Goal: Task Accomplishment & Management: Complete application form

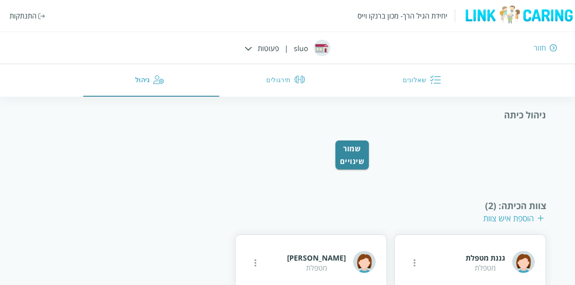
click at [14, 16] on div "התנתקות" at bounding box center [22, 16] width 27 height 10
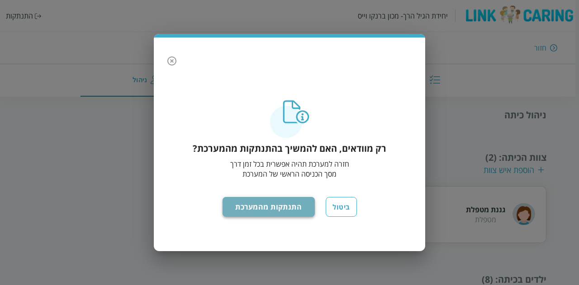
click at [245, 210] on button "התנתקות מהמערכת" at bounding box center [268, 207] width 93 height 20
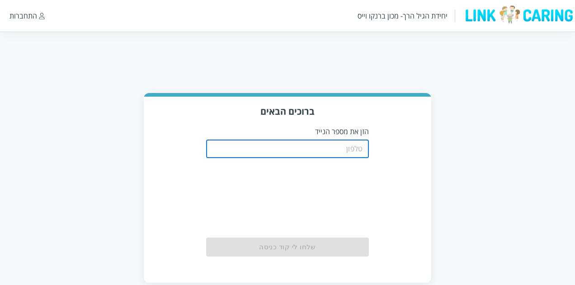
click at [251, 144] on input "tel" at bounding box center [287, 149] width 163 height 18
type input "0544499999"
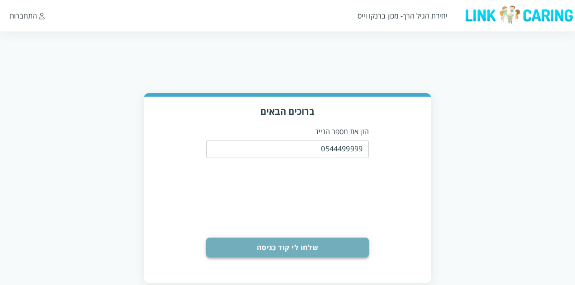
click at [285, 250] on button "שלחו לי קוד כניסה" at bounding box center [287, 248] width 163 height 20
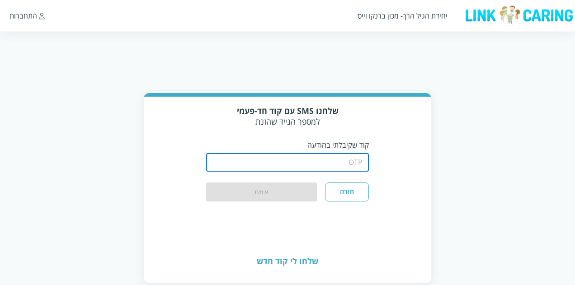
click at [305, 165] on input "string" at bounding box center [287, 163] width 163 height 18
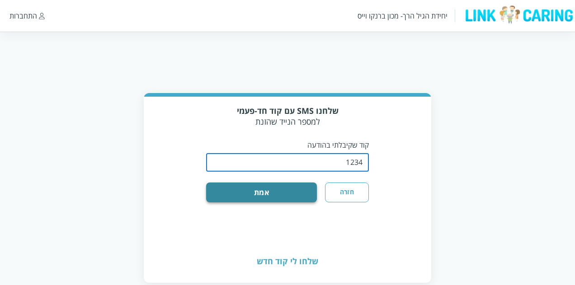
type input "1234"
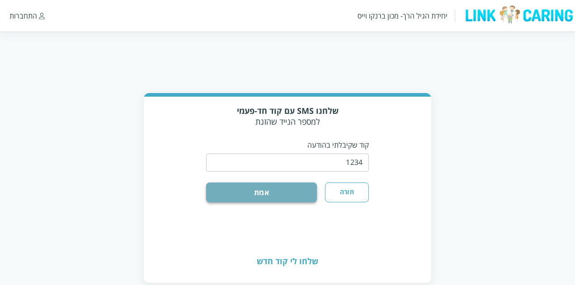
click at [283, 193] on button "אמת" at bounding box center [261, 193] width 111 height 20
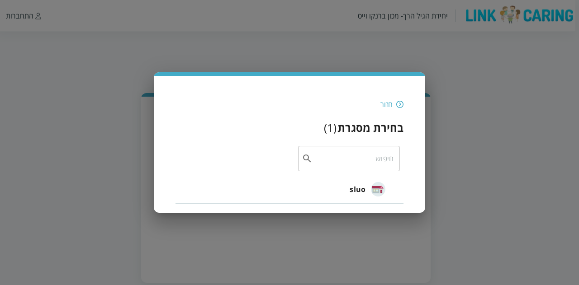
click at [360, 189] on span "sluo" at bounding box center [357, 189] width 16 height 11
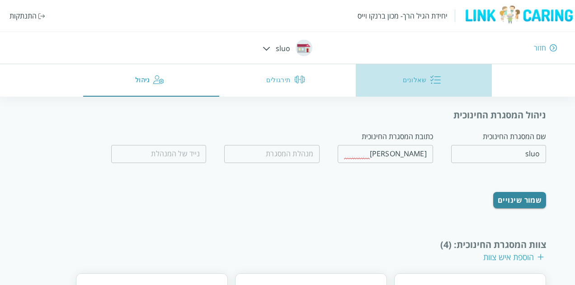
click at [419, 81] on button "שאלונים" at bounding box center [424, 80] width 136 height 33
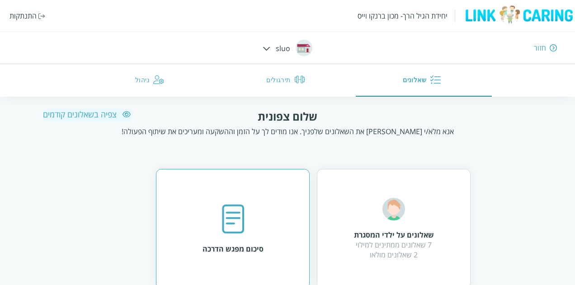
click at [231, 219] on img at bounding box center [233, 219] width 23 height 31
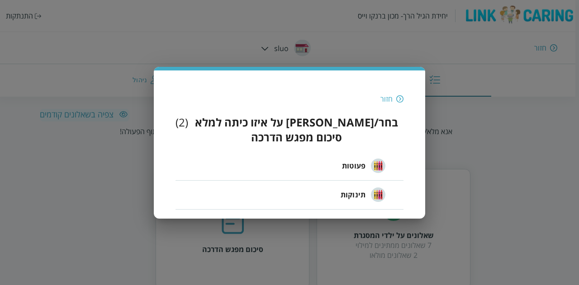
click at [358, 160] on span "פעוטות" at bounding box center [354, 165] width 24 height 11
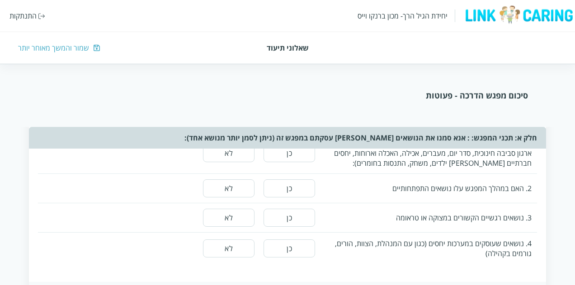
scroll to position [181, 0]
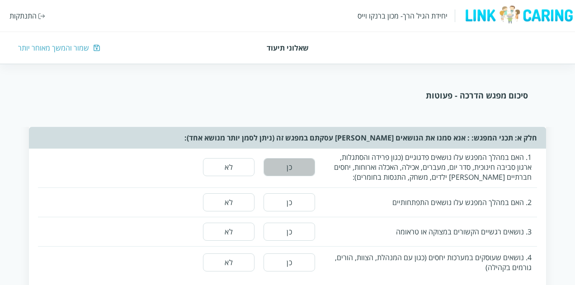
click at [297, 168] on button "כן" at bounding box center [290, 167] width 52 height 18
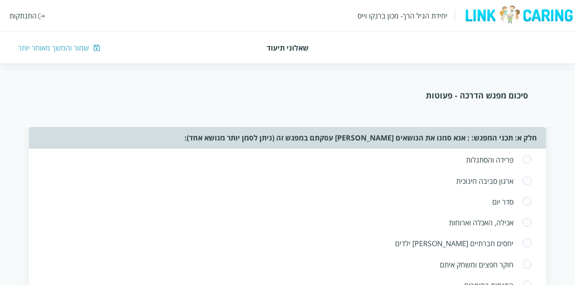
scroll to position [226, 0]
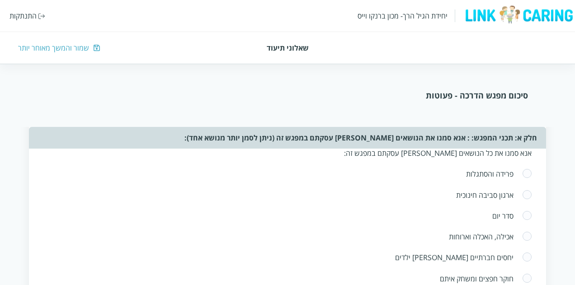
click at [528, 193] on span at bounding box center [527, 195] width 10 height 11
radio input "true"
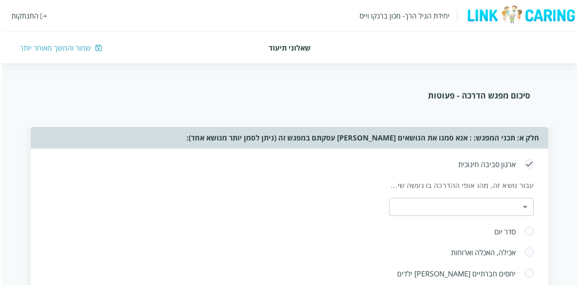
scroll to position [271, 0]
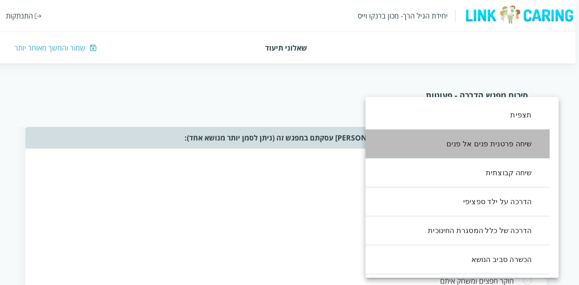
click at [516, 146] on li "שיחה פרטנית פנים אל פנים" at bounding box center [452, 144] width 193 height 29
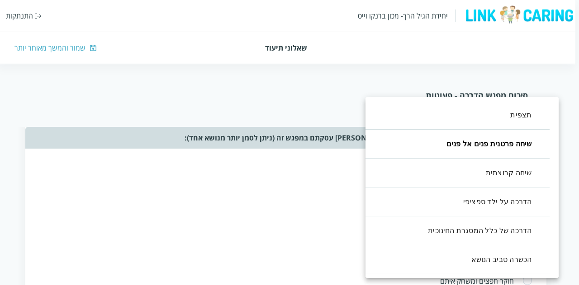
click at [515, 172] on li "שיחה קבוצתית" at bounding box center [452, 173] width 193 height 29
type input ",1,2"
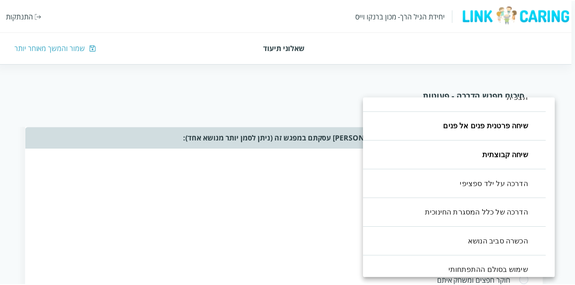
scroll to position [0, 0]
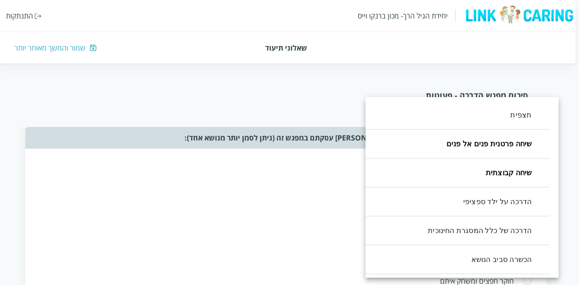
click at [302, 190] on div at bounding box center [289, 142] width 579 height 285
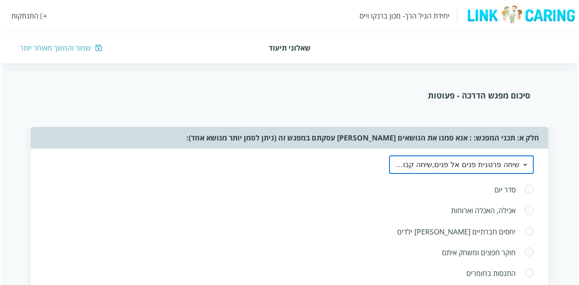
scroll to position [316, 0]
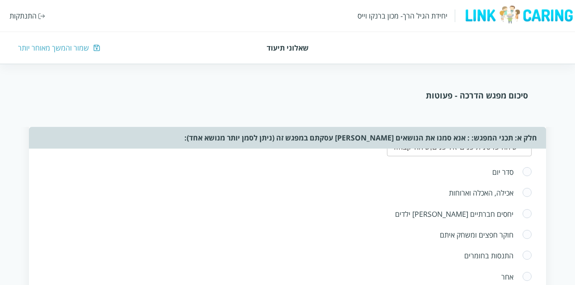
click at [528, 192] on span at bounding box center [527, 193] width 10 height 11
radio input "true"
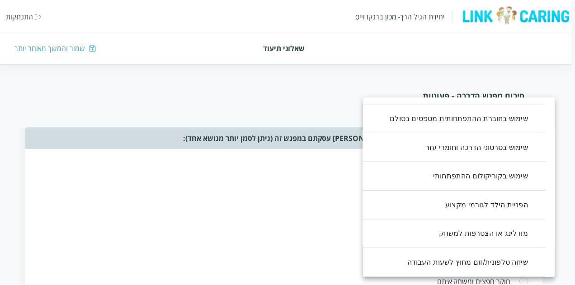
scroll to position [63, 0]
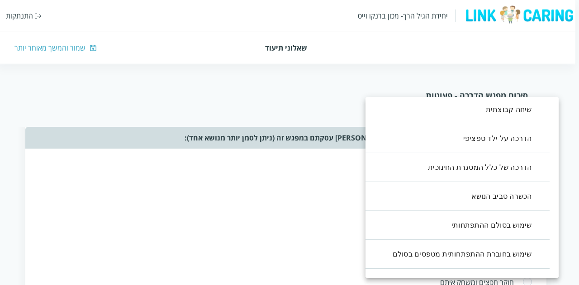
click at [232, 215] on div at bounding box center [289, 142] width 579 height 285
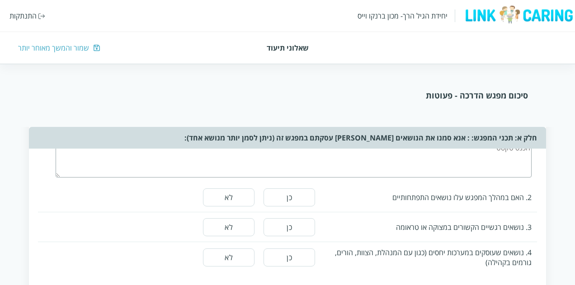
scroll to position [542, 0]
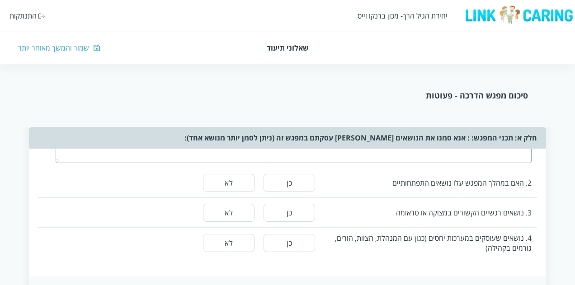
click at [292, 184] on button "כן" at bounding box center [290, 183] width 52 height 18
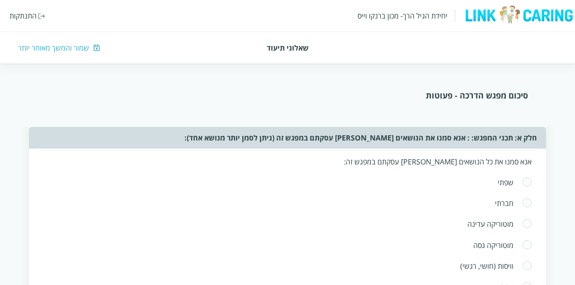
scroll to position [588, 0]
click at [509, 203] on div "חברתי" at bounding box center [278, 205] width 469 height 10
click at [528, 201] on span at bounding box center [527, 205] width 10 height 11
radio input "true"
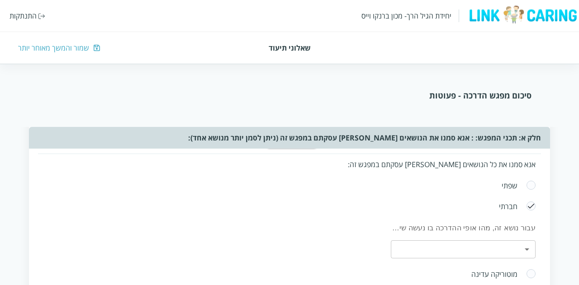
click at [524, 241] on body "יחידת הגיל הרך- מכון ברנקו וייס התנתקות שאלוני תיעוד שמור והמשך מאוחר יותר סיכו…" at bounding box center [289, 245] width 579 height 1490
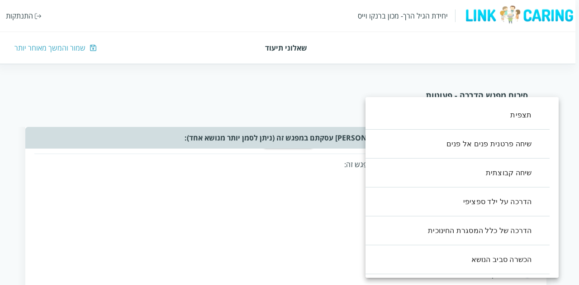
click at [295, 195] on div at bounding box center [289, 142] width 579 height 285
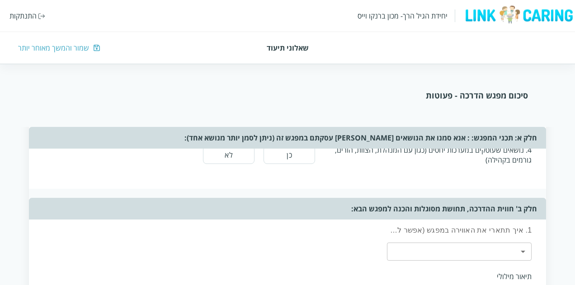
scroll to position [904, 0]
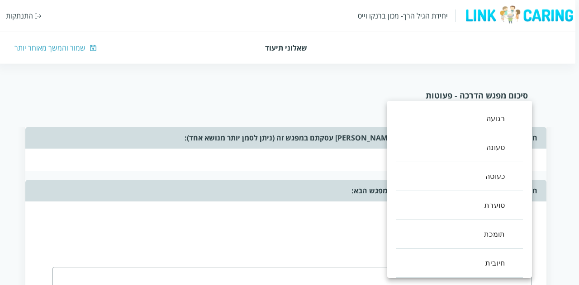
click at [353, 217] on div at bounding box center [289, 142] width 579 height 285
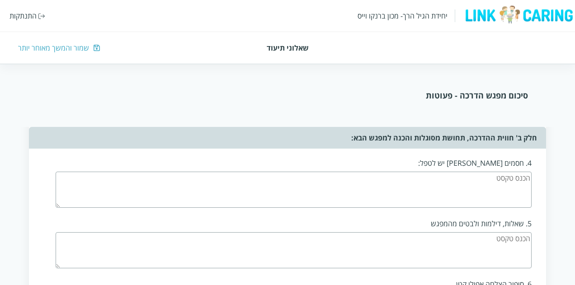
scroll to position [1033, 0]
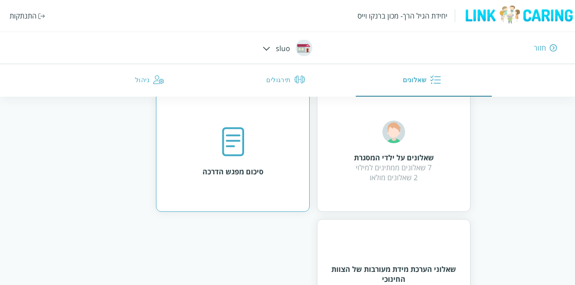
scroll to position [90, 0]
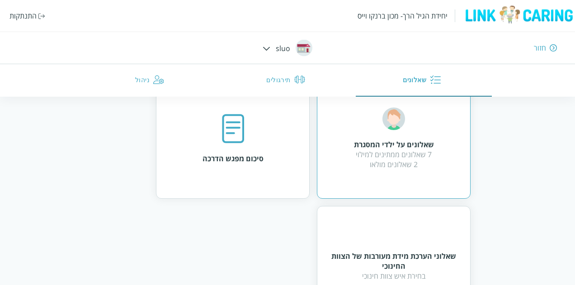
click at [358, 131] on div "שאלונים על ילדי המסגרת 7 שאלונים ממתינים למילוי 2 שאלונים מולאו" at bounding box center [394, 139] width 80 height 62
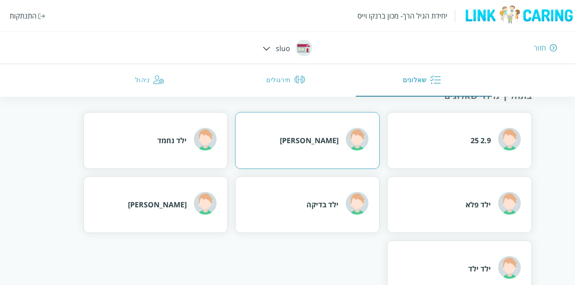
scroll to position [90, 0]
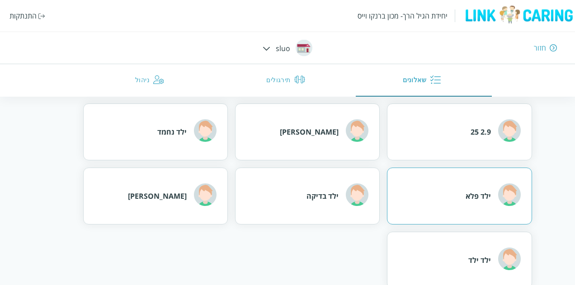
click at [473, 197] on div "ילד פלא" at bounding box center [478, 196] width 25 height 10
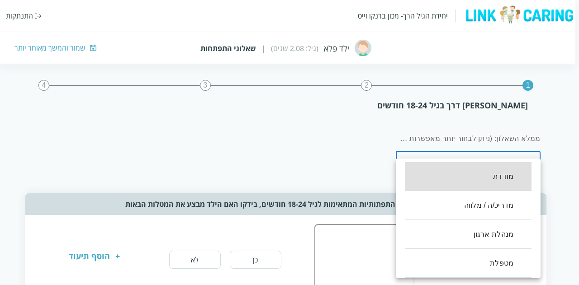
click at [470, 207] on li "מדריכ/ה / מלווה" at bounding box center [468, 205] width 127 height 29
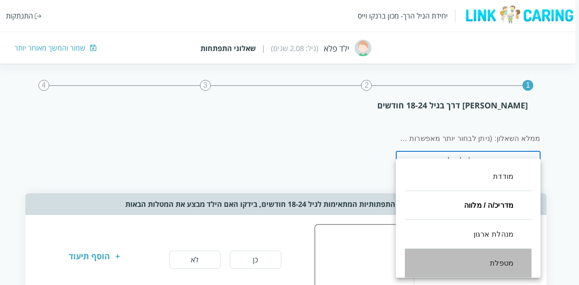
click at [496, 259] on li "מטפלת" at bounding box center [468, 263] width 127 height 29
type input ",46,100"
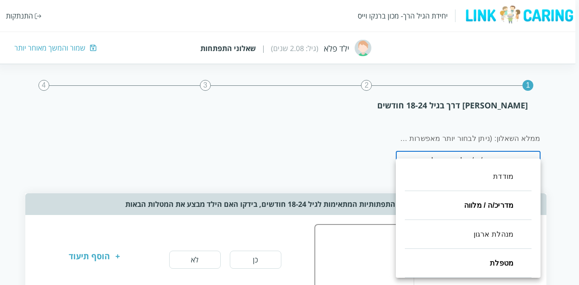
click at [295, 170] on div at bounding box center [289, 142] width 579 height 285
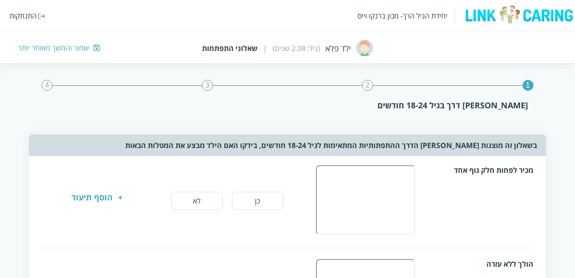
scroll to position [45, 0]
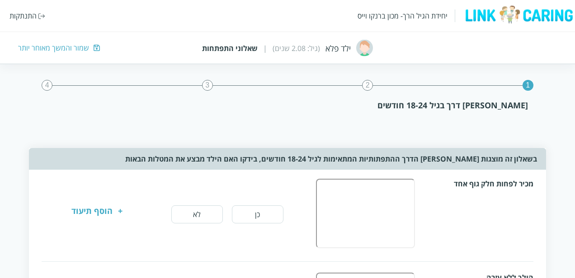
click at [249, 215] on button "כן" at bounding box center [258, 215] width 52 height 18
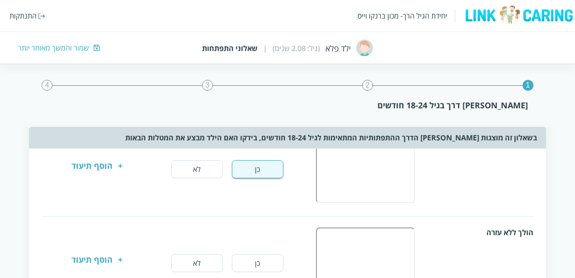
scroll to position [136, 0]
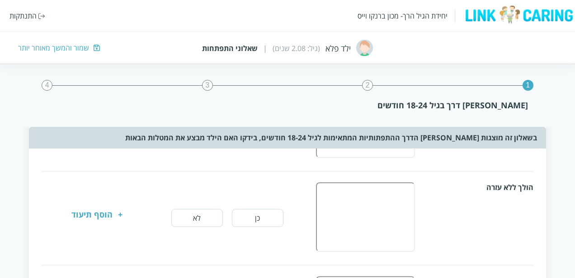
click at [248, 221] on button "כן" at bounding box center [258, 218] width 52 height 18
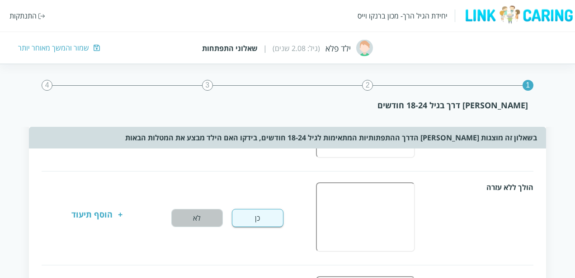
click at [207, 214] on button "לא" at bounding box center [197, 218] width 52 height 18
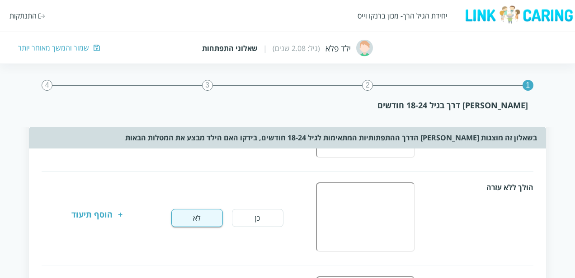
click at [241, 213] on button "כן" at bounding box center [258, 218] width 52 height 18
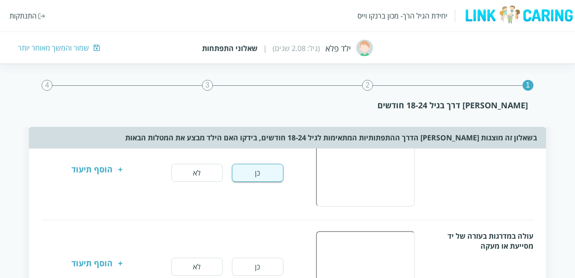
scroll to position [226, 0]
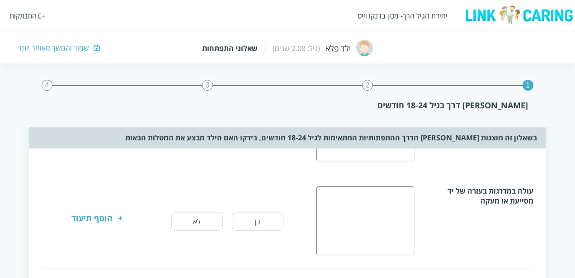
click at [188, 219] on button "לא" at bounding box center [197, 222] width 52 height 18
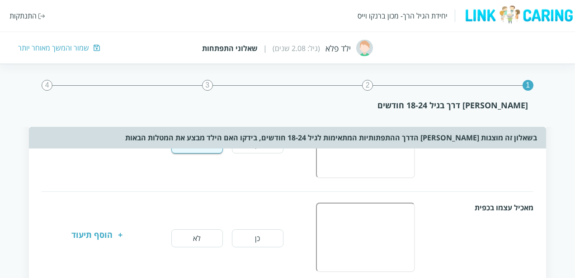
scroll to position [316, 0]
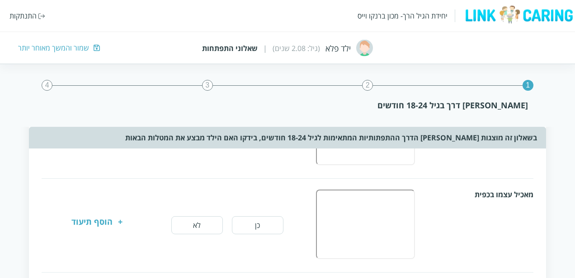
click at [249, 220] on button "כן" at bounding box center [258, 226] width 52 height 18
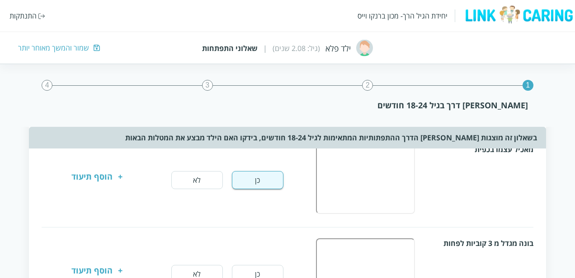
scroll to position [407, 0]
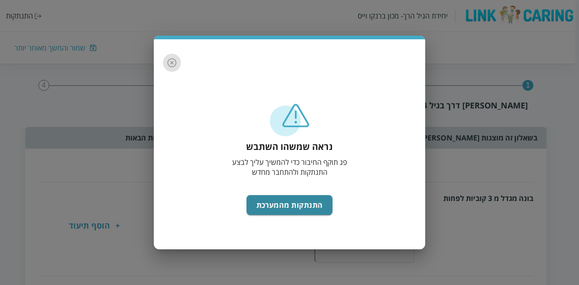
click at [170, 64] on icon "button" at bounding box center [171, 62] width 9 height 9
click at [172, 63] on icon "button" at bounding box center [171, 62] width 9 height 9
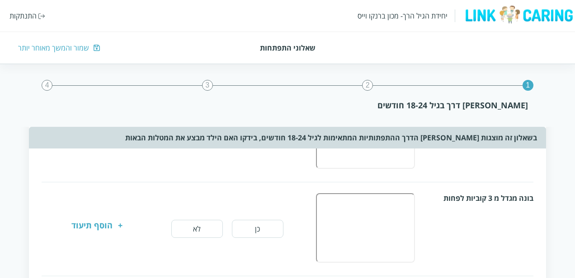
click at [66, 47] on div "שמור והמשך מאוחר יותר" at bounding box center [53, 48] width 71 height 10
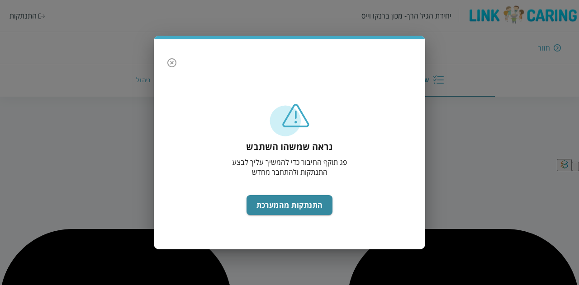
click at [172, 63] on icon "button" at bounding box center [171, 62] width 9 height 9
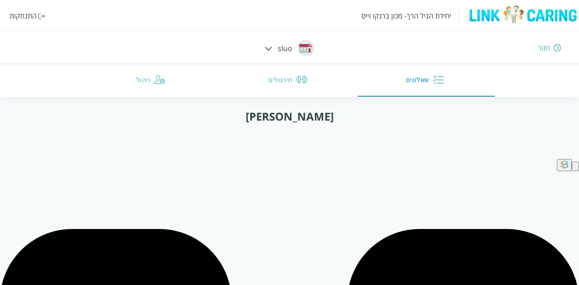
click at [420, 80] on button "שאלונים" at bounding box center [426, 80] width 137 height 33
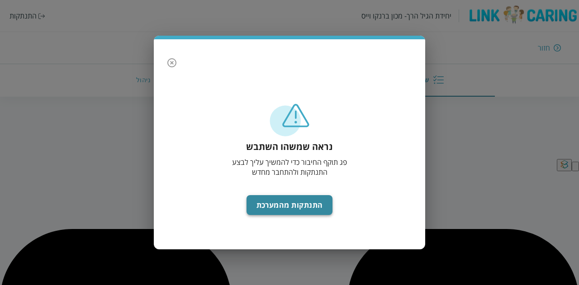
click at [269, 202] on button "התנתקות מהמערכת" at bounding box center [289, 205] width 86 height 20
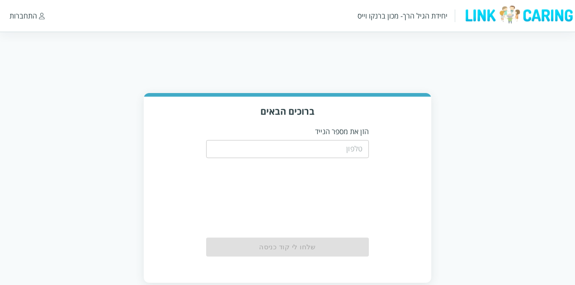
click at [306, 148] on input "tel" at bounding box center [287, 149] width 163 height 18
type input "0544499999"
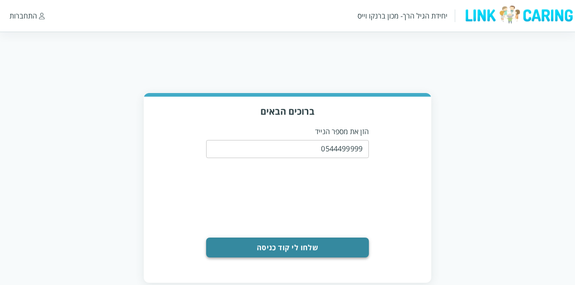
click at [293, 246] on button "שלחו לי קוד כניסה" at bounding box center [287, 248] width 163 height 20
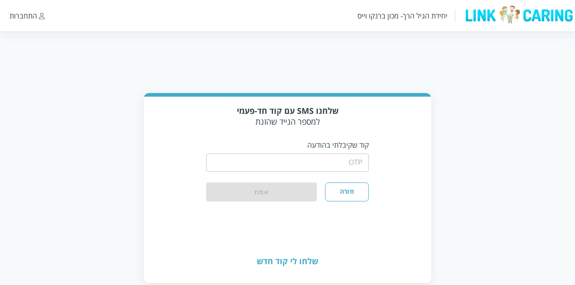
click at [287, 166] on input "string" at bounding box center [287, 163] width 163 height 18
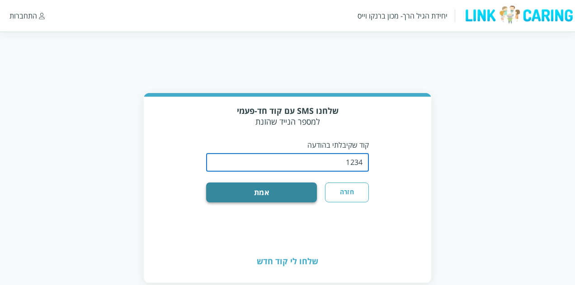
type input "1234"
click at [275, 190] on button "אמת" at bounding box center [261, 193] width 111 height 20
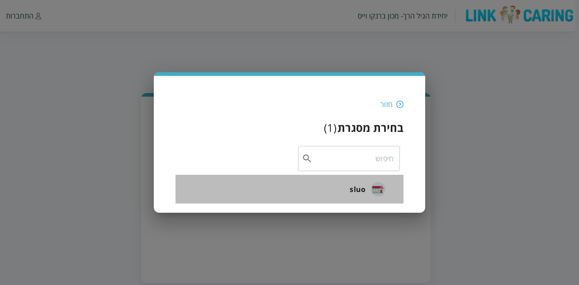
click at [356, 189] on span "sluo" at bounding box center [357, 189] width 16 height 11
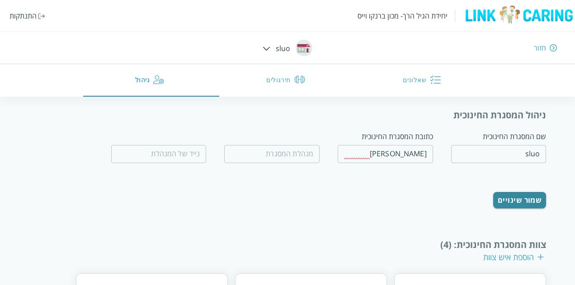
click at [420, 76] on button "שאלונים" at bounding box center [424, 80] width 136 height 33
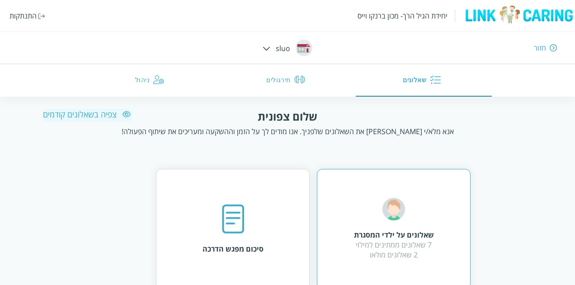
click at [393, 221] on div at bounding box center [393, 210] width 23 height 25
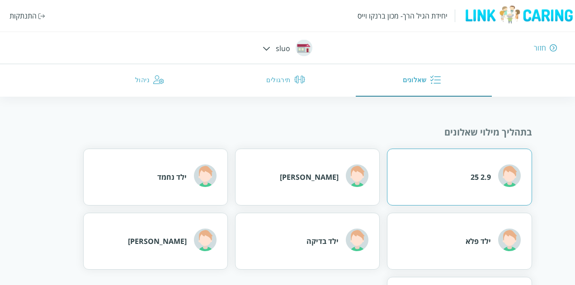
scroll to position [90, 0]
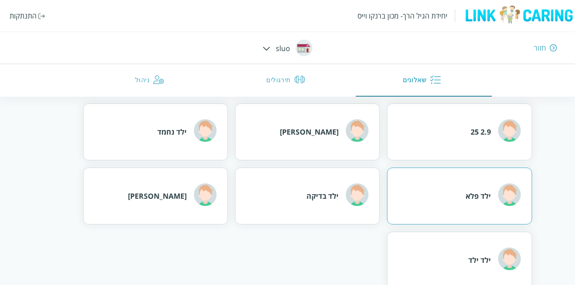
click at [471, 198] on div "ילד פלא" at bounding box center [478, 196] width 25 height 10
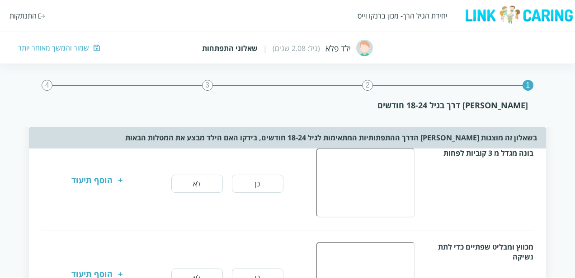
scroll to position [407, 0]
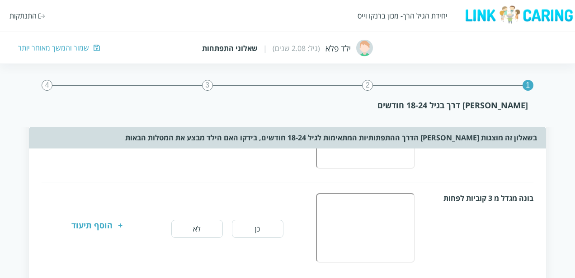
click at [196, 226] on button "לא" at bounding box center [197, 229] width 52 height 18
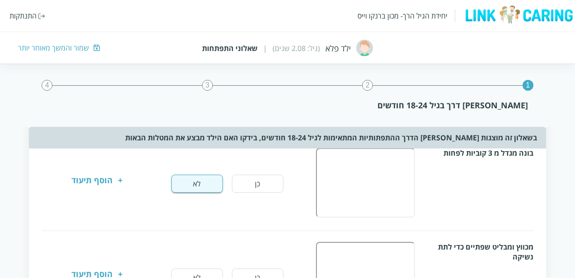
scroll to position [497, 0]
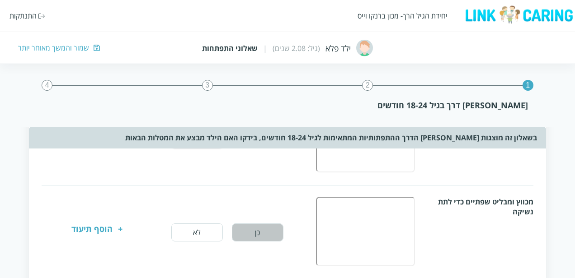
click at [252, 231] on button "כן" at bounding box center [258, 233] width 52 height 18
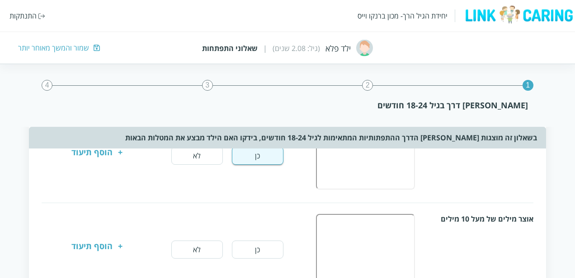
scroll to position [588, 0]
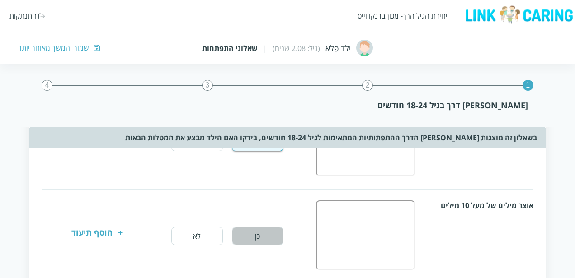
click at [247, 235] on button "כן" at bounding box center [258, 236] width 52 height 18
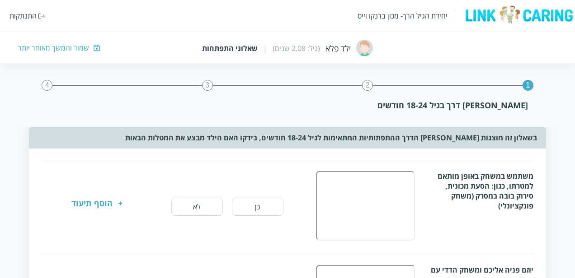
scroll to position [723, 0]
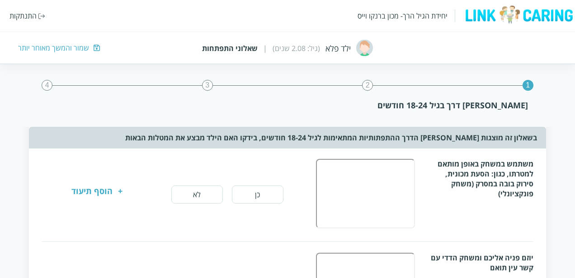
click at [250, 192] on button "כן" at bounding box center [258, 195] width 52 height 18
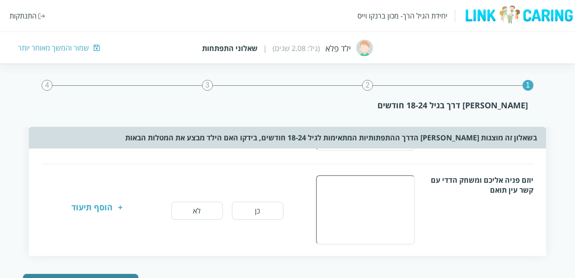
scroll to position [814, 0]
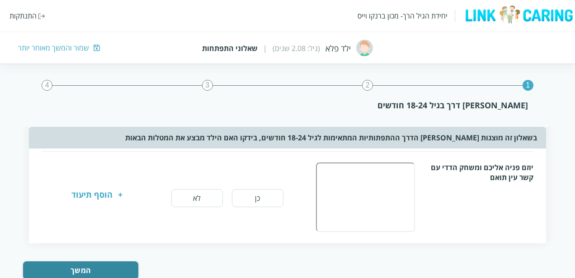
click at [255, 197] on button "כן" at bounding box center [258, 198] width 52 height 18
click at [67, 264] on button "המשך" at bounding box center [80, 271] width 115 height 18
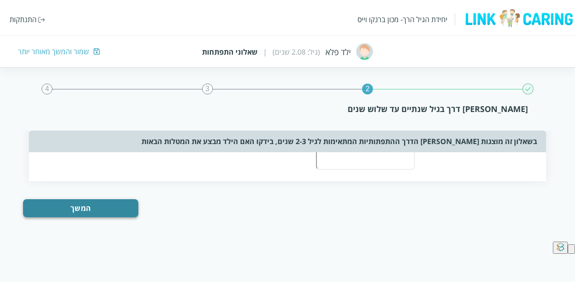
scroll to position [0, 0]
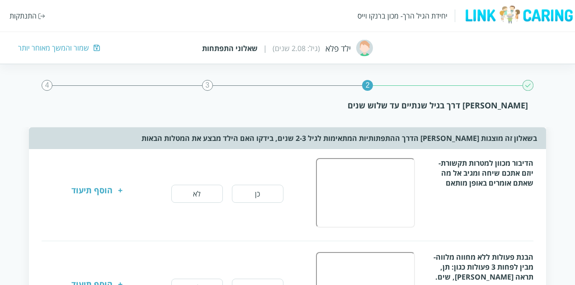
click at [201, 198] on button "לא" at bounding box center [197, 194] width 52 height 18
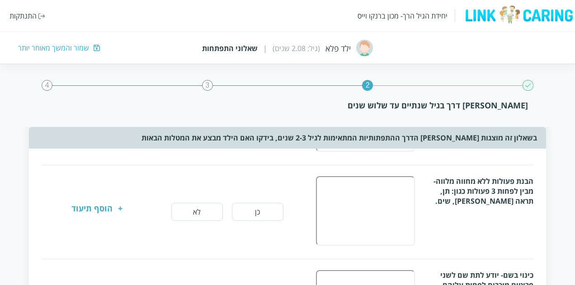
scroll to position [90, 0]
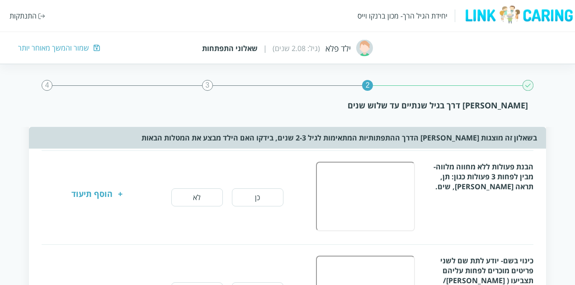
click at [250, 197] on button "כן" at bounding box center [258, 198] width 52 height 18
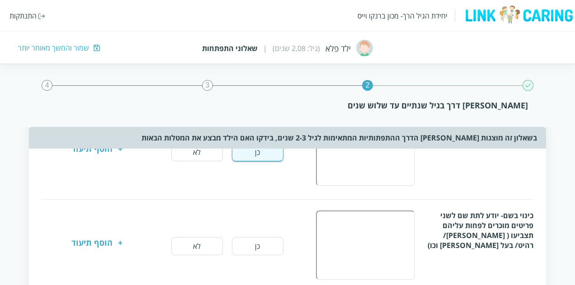
click at [197, 245] on button "לא" at bounding box center [197, 246] width 52 height 18
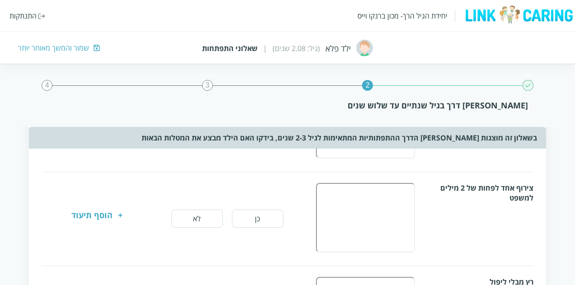
scroll to position [271, 0]
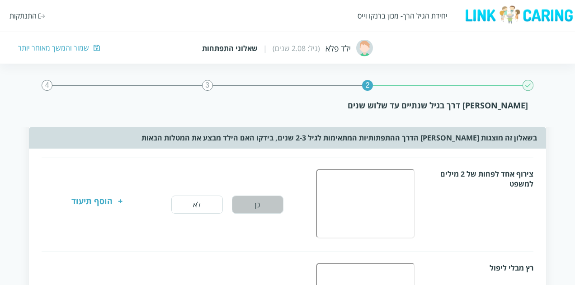
click at [243, 202] on button "כן" at bounding box center [258, 205] width 52 height 18
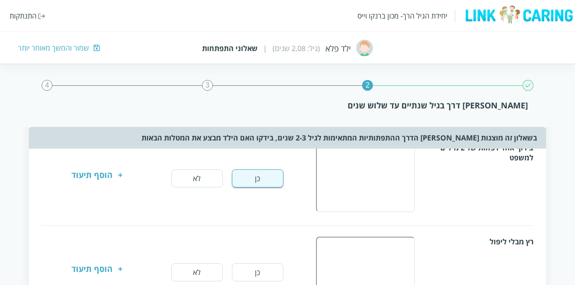
scroll to position [316, 0]
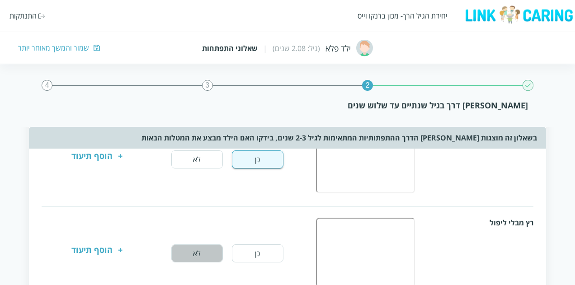
click at [203, 255] on button "לא" at bounding box center [197, 254] width 52 height 18
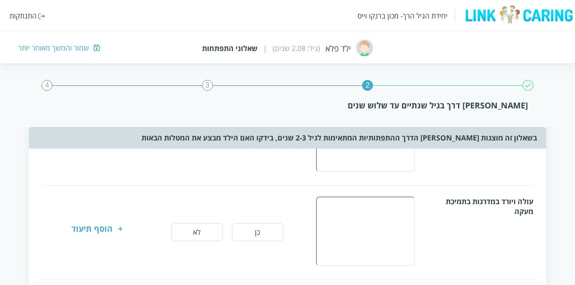
scroll to position [452, 0]
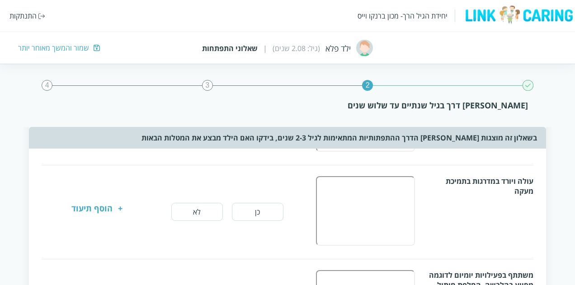
click at [203, 212] on button "לא" at bounding box center [197, 212] width 52 height 18
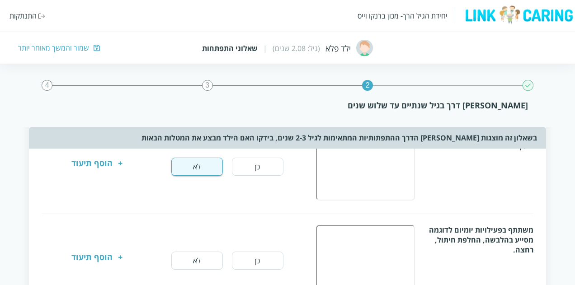
scroll to position [542, 0]
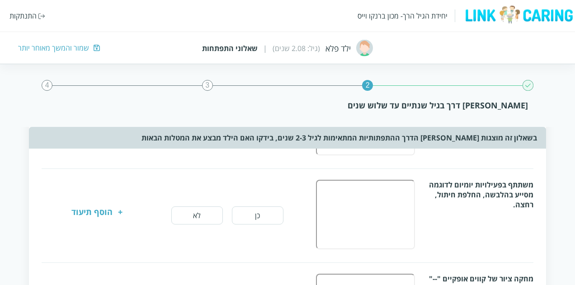
click at [246, 214] on button "כן" at bounding box center [258, 216] width 52 height 18
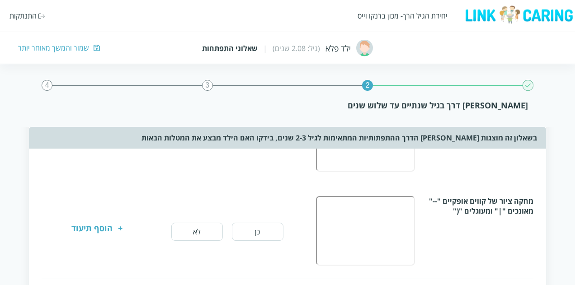
scroll to position [633, 0]
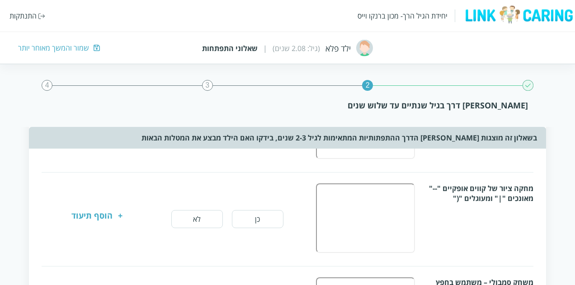
click at [208, 215] on button "לא" at bounding box center [197, 219] width 52 height 18
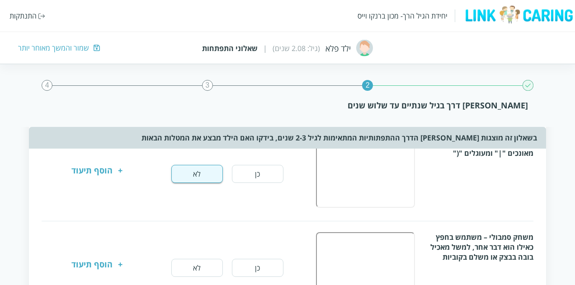
scroll to position [723, 0]
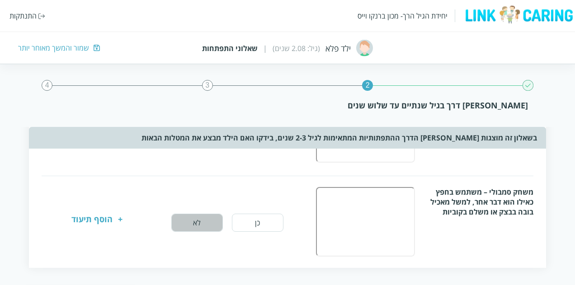
click at [184, 217] on button "לא" at bounding box center [197, 223] width 52 height 18
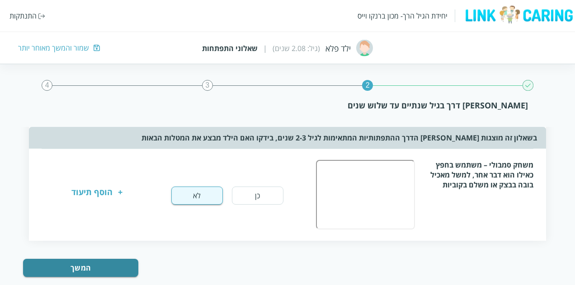
scroll to position [764, 0]
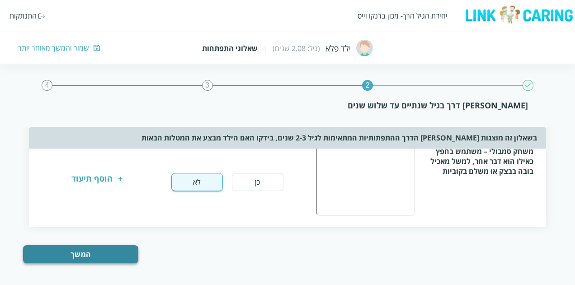
click at [88, 252] on button "המשך" at bounding box center [80, 254] width 115 height 18
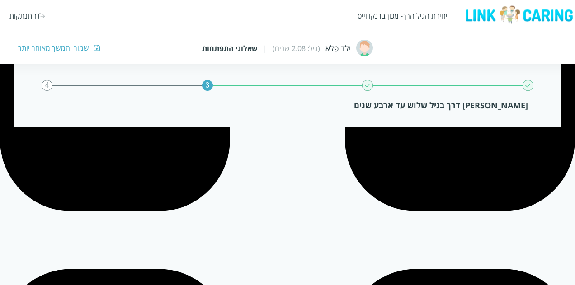
scroll to position [0, 0]
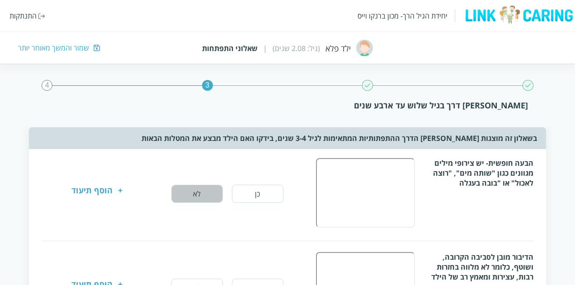
click at [184, 193] on button "לא" at bounding box center [197, 194] width 52 height 18
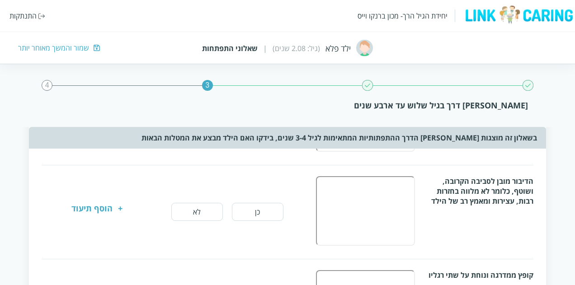
scroll to position [90, 0]
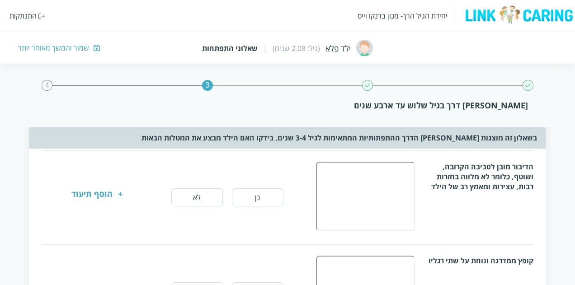
drag, startPoint x: 191, startPoint y: 194, endPoint x: 196, endPoint y: 208, distance: 15.3
click at [191, 193] on button "לא" at bounding box center [197, 198] width 52 height 18
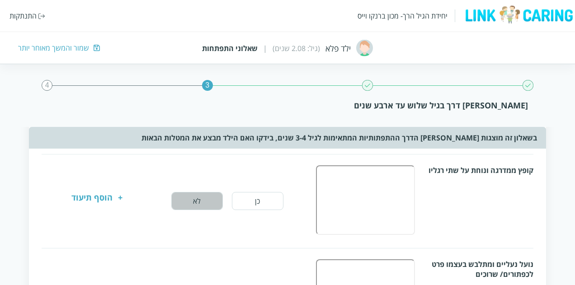
click at [197, 201] on button "לא" at bounding box center [197, 201] width 52 height 18
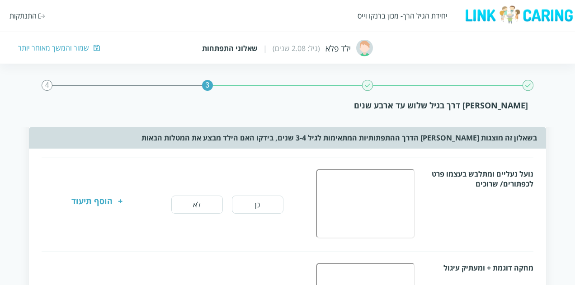
click at [197, 205] on button "לא" at bounding box center [197, 205] width 52 height 18
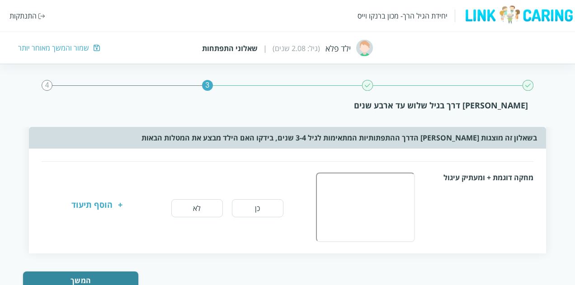
click at [198, 209] on button "לא" at bounding box center [197, 208] width 52 height 18
click at [96, 279] on button "המשך" at bounding box center [80, 281] width 115 height 18
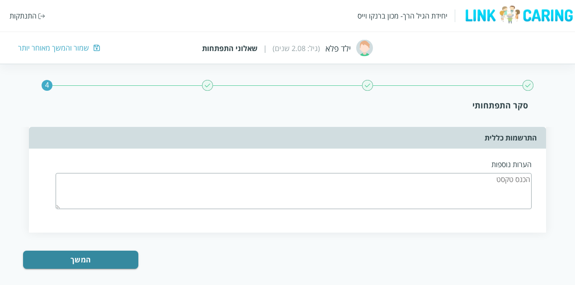
scroll to position [2260, 0]
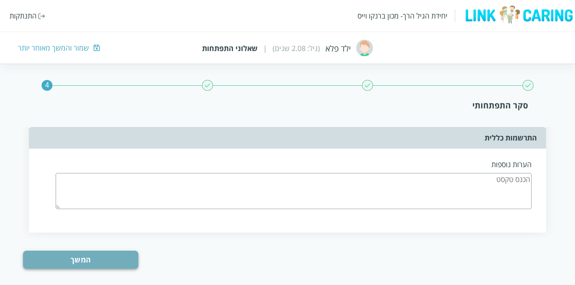
click at [82, 252] on button "המשך" at bounding box center [80, 260] width 115 height 18
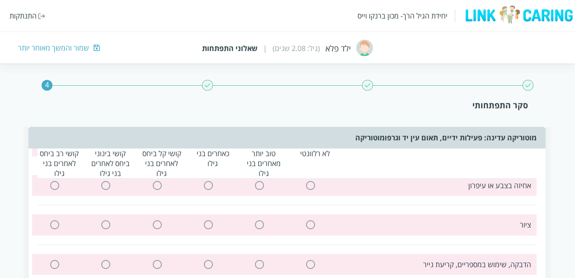
scroll to position [299, 0]
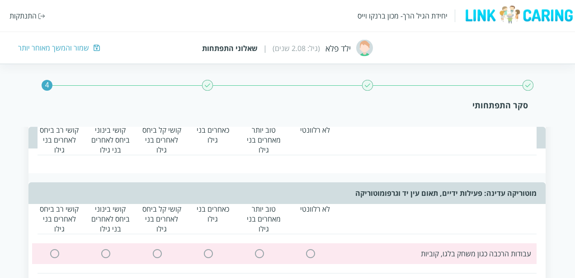
click at [308, 250] on input "radio" at bounding box center [310, 253] width 8 height 9
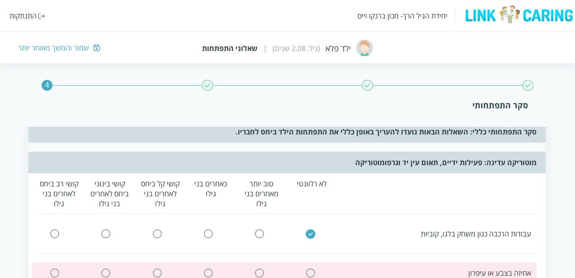
scroll to position [344, 0]
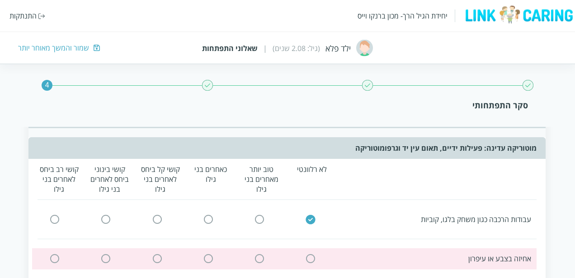
click at [310, 260] on input "radio" at bounding box center [310, 259] width 8 height 9
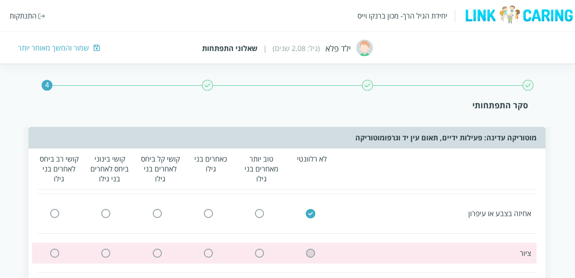
click at [310, 251] on input "radio" at bounding box center [310, 253] width 8 height 9
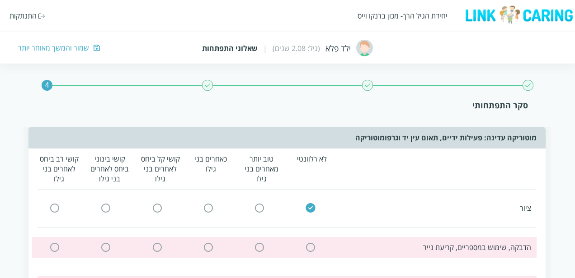
click at [310, 245] on input "radio" at bounding box center [310, 247] width 8 height 9
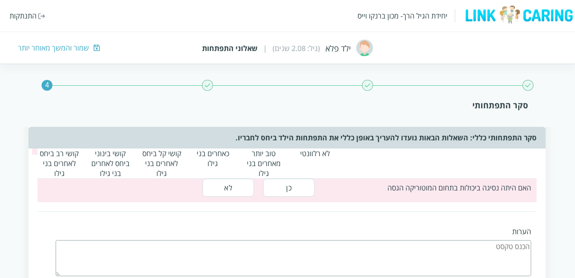
scroll to position [170, 0]
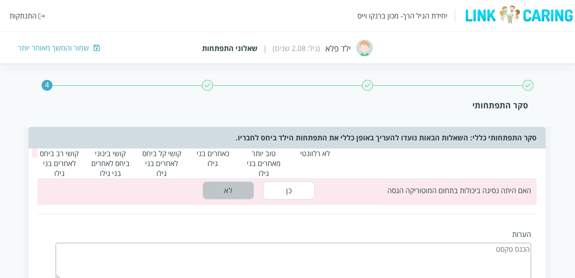
click at [224, 189] on button "לא" at bounding box center [229, 191] width 52 height 18
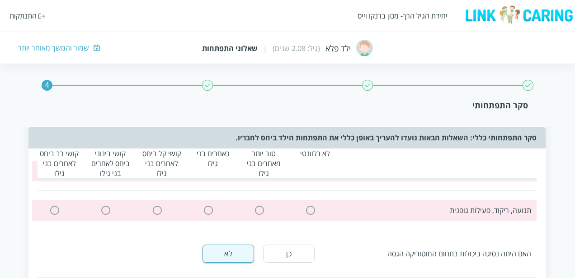
scroll to position [59, 0]
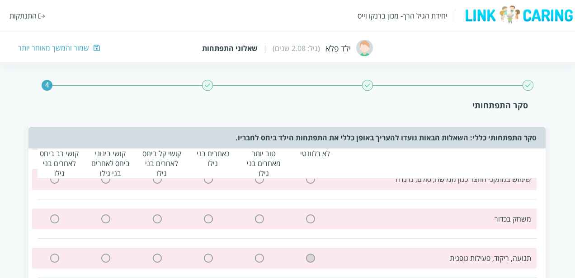
click at [308, 254] on input "radio" at bounding box center [310, 258] width 8 height 9
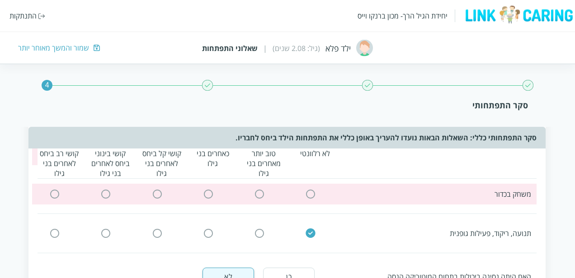
click at [307, 190] on input "radio" at bounding box center [310, 193] width 8 height 9
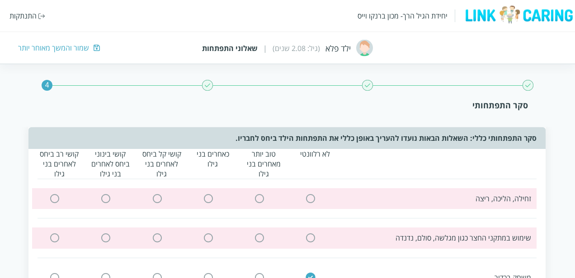
scroll to position [0, 0]
drag, startPoint x: 310, startPoint y: 239, endPoint x: 315, endPoint y: 231, distance: 9.9
click at [311, 239] on input "radio" at bounding box center [310, 238] width 8 height 9
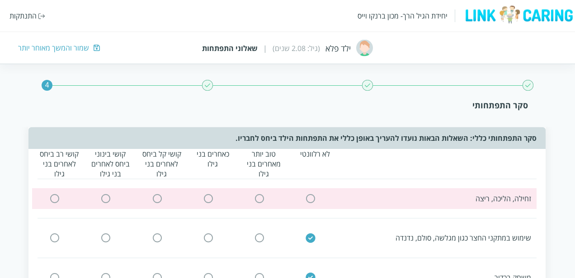
click at [311, 195] on input "radio" at bounding box center [310, 198] width 8 height 9
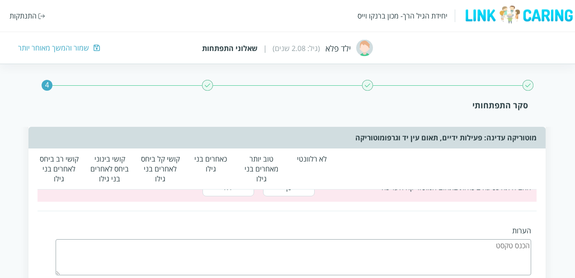
scroll to position [497, 0]
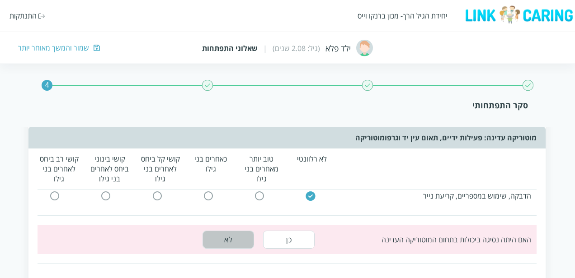
click at [221, 235] on button "לא" at bounding box center [229, 240] width 52 height 18
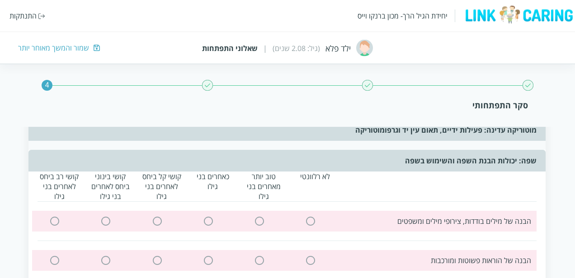
drag, startPoint x: 310, startPoint y: 217, endPoint x: 302, endPoint y: 227, distance: 12.8
click at [310, 217] on input "radio" at bounding box center [310, 221] width 8 height 9
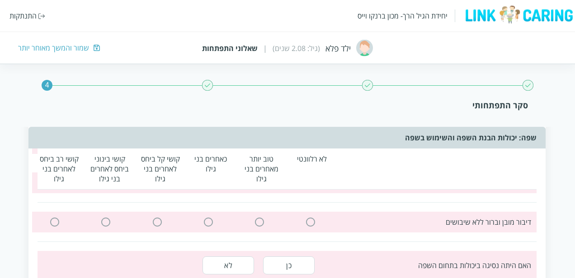
scroll to position [838, 0]
drag, startPoint x: 309, startPoint y: 216, endPoint x: 308, endPoint y: 226, distance: 10.0
click at [309, 216] on input "radio" at bounding box center [310, 220] width 8 height 9
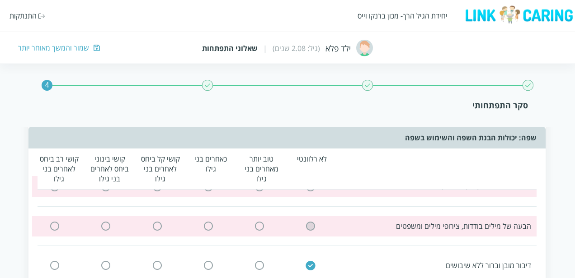
click at [311, 226] on input "radio" at bounding box center [310, 226] width 8 height 9
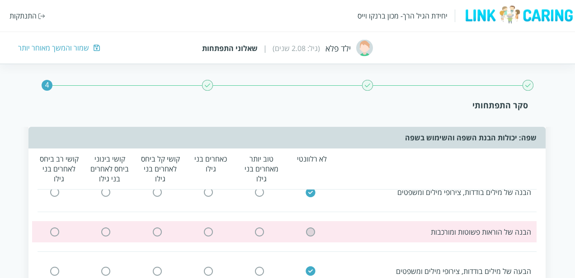
click at [310, 228] on input "radio" at bounding box center [310, 231] width 8 height 9
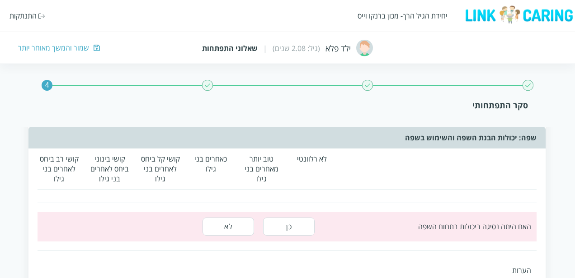
scroll to position [825, 0]
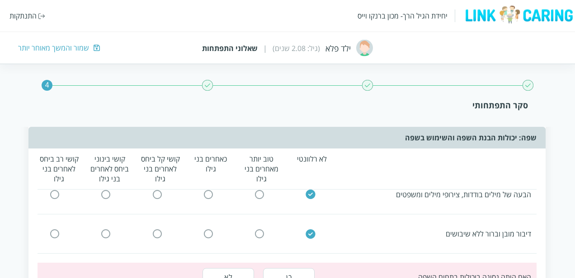
click at [230, 269] on button "לא" at bounding box center [229, 278] width 52 height 18
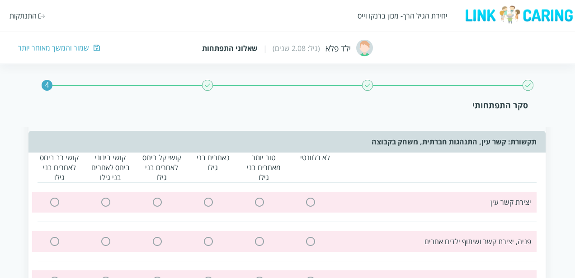
scroll to position [1072, 0]
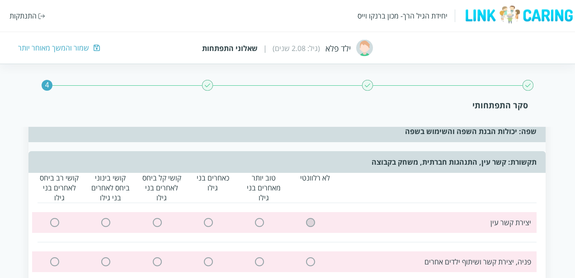
click at [306, 220] on input "radio" at bounding box center [310, 222] width 8 height 9
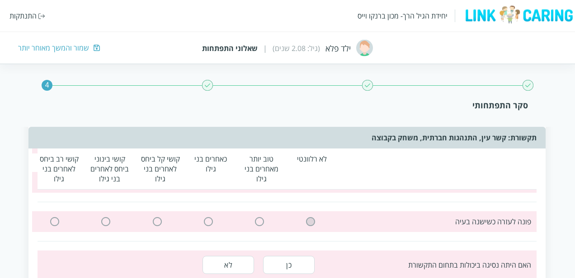
click at [311, 217] on input "radio" at bounding box center [310, 221] width 8 height 9
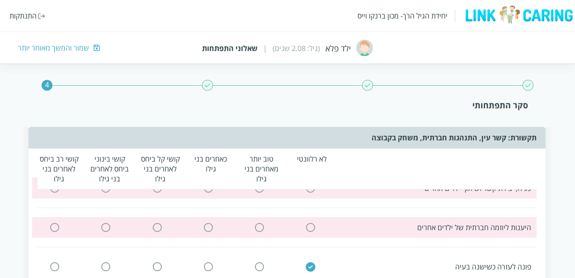
click at [314, 223] on input "radio" at bounding box center [310, 227] width 8 height 9
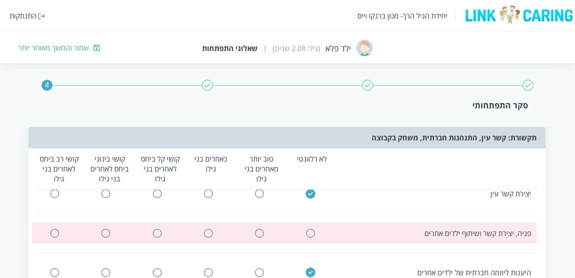
click at [310, 229] on input "radio" at bounding box center [310, 233] width 8 height 9
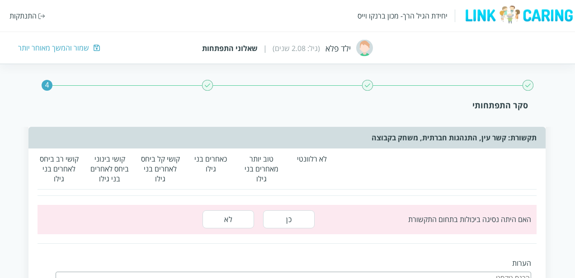
scroll to position [1234, 0]
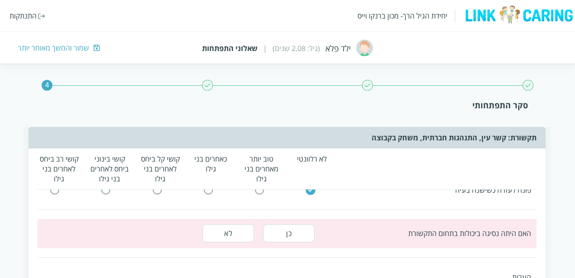
click at [243, 229] on button "לא" at bounding box center [229, 234] width 52 height 18
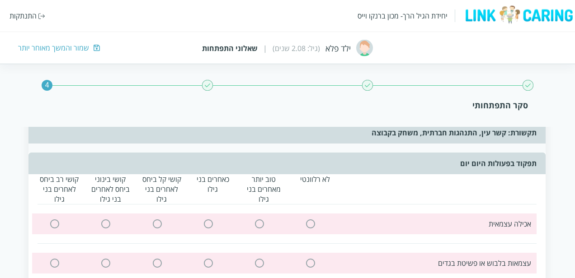
click at [310, 220] on input "radio" at bounding box center [310, 224] width 8 height 9
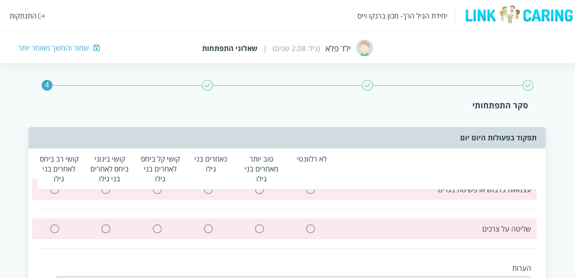
click at [308, 224] on input "radio" at bounding box center [310, 228] width 8 height 9
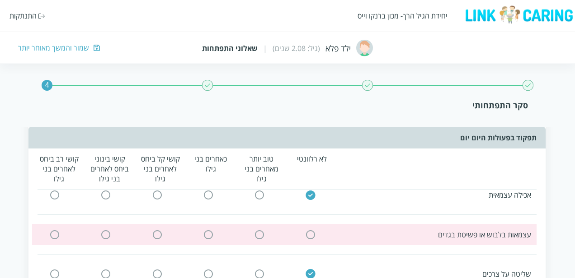
click at [308, 230] on input "radio" at bounding box center [310, 234] width 8 height 9
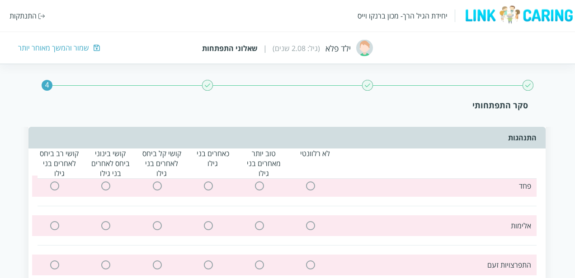
scroll to position [1668, 0]
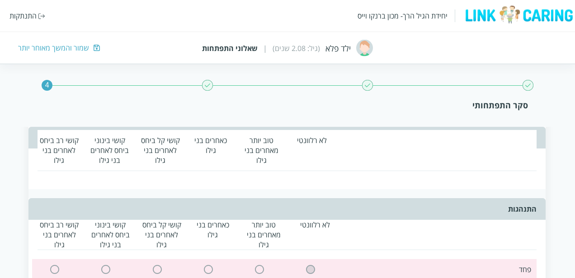
click at [312, 265] on input "radio" at bounding box center [310, 269] width 8 height 9
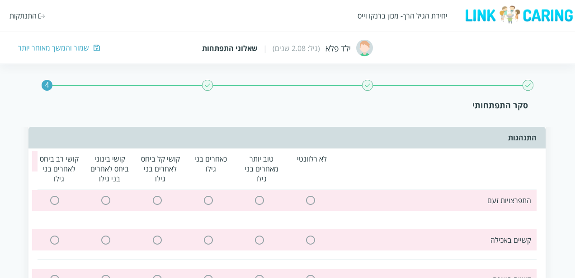
scroll to position [1843, 0]
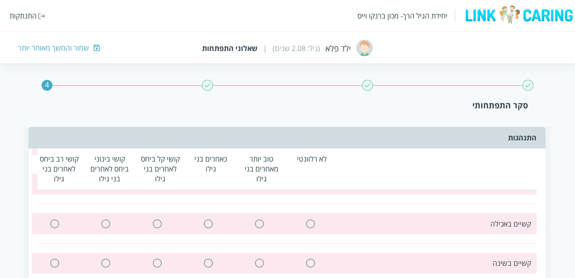
click at [313, 219] on input "radio" at bounding box center [310, 223] width 8 height 9
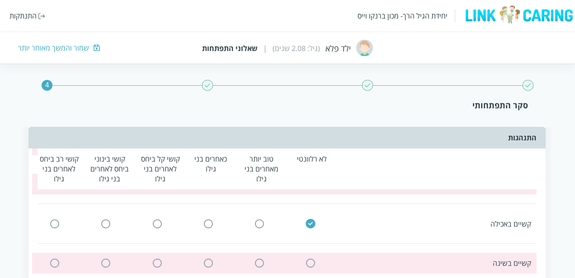
click at [310, 259] on input "radio" at bounding box center [310, 263] width 8 height 9
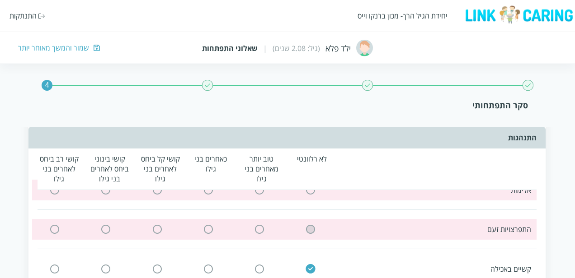
click at [313, 225] on input "radio" at bounding box center [310, 229] width 8 height 9
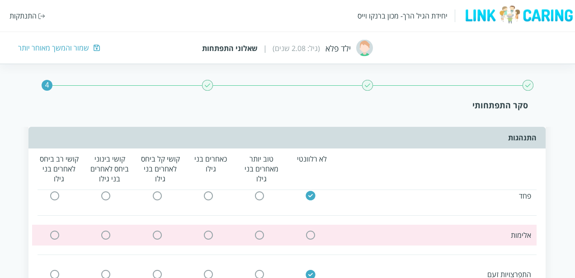
click at [310, 231] on input "radio" at bounding box center [310, 235] width 8 height 9
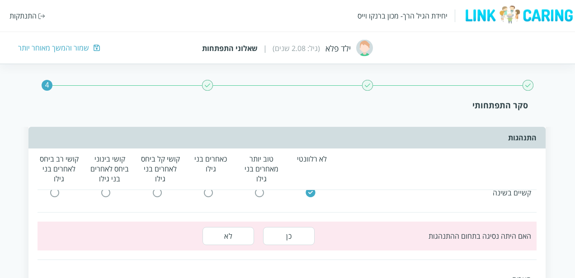
click at [232, 228] on button "לא" at bounding box center [229, 236] width 52 height 18
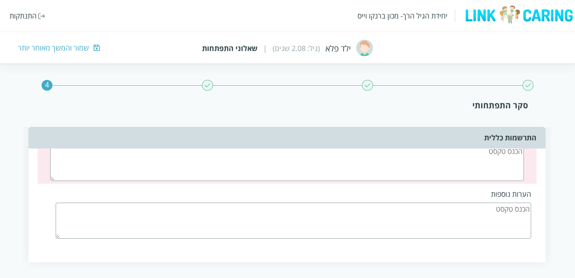
scroll to position [2129, 0]
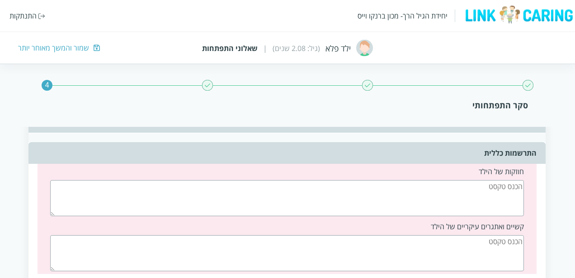
click at [473, 180] on textarea at bounding box center [287, 198] width 474 height 36
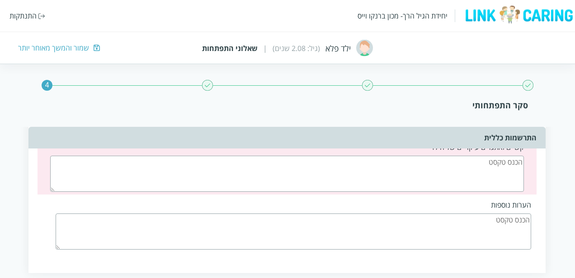
type textarea "jkjkj"
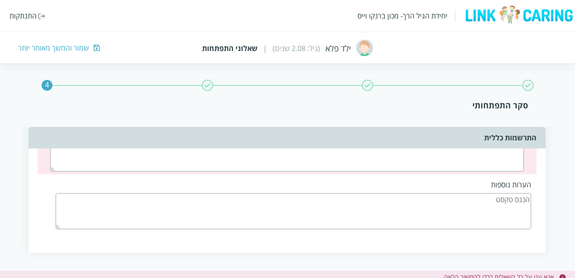
click at [462, 232] on div "חוזקות של הילד jkjkj קשיים ואתגרים עיקריים של הילד הערות נוספות" at bounding box center [287, 156] width 518 height 195
click at [470, 193] on textarea at bounding box center [294, 211] width 476 height 36
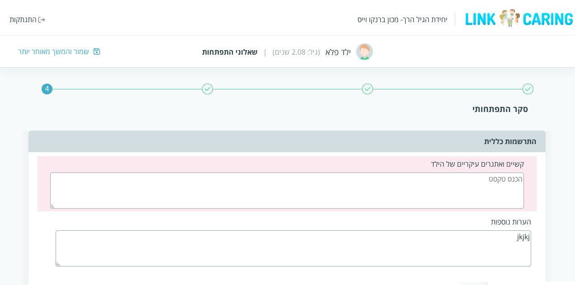
scroll to position [2189, 0]
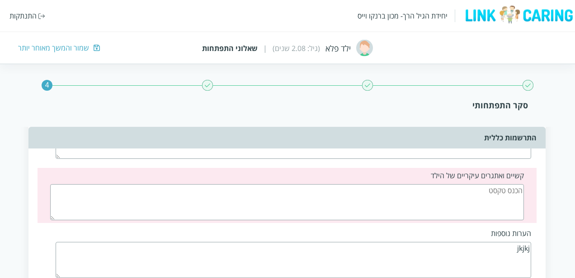
type textarea "jkjkj"
click at [467, 184] on textarea at bounding box center [287, 202] width 474 height 36
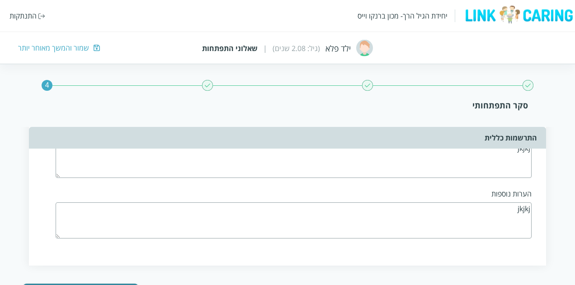
scroll to position [2268, 0]
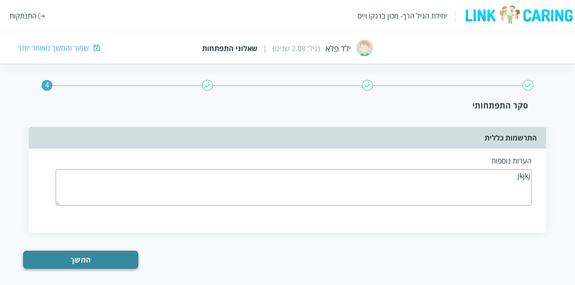
type textarea "jkjkj"
click at [72, 251] on button "המשך" at bounding box center [80, 260] width 115 height 18
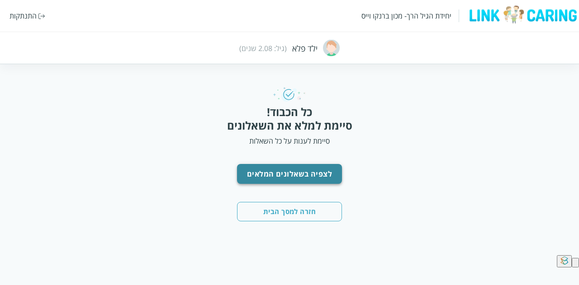
click at [283, 175] on button "לצפיה בשאלונים המלאים" at bounding box center [289, 174] width 105 height 20
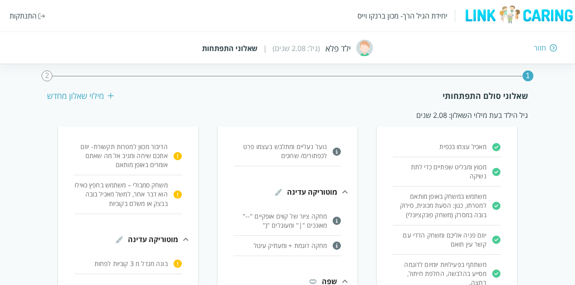
scroll to position [90, 0]
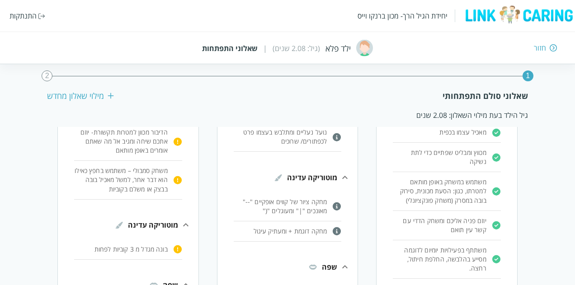
click at [176, 143] on img at bounding box center [177, 141] width 9 height 9
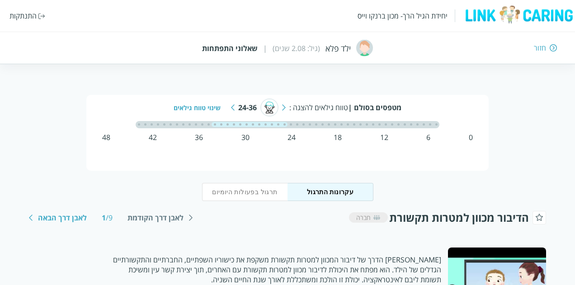
scroll to position [90, 0]
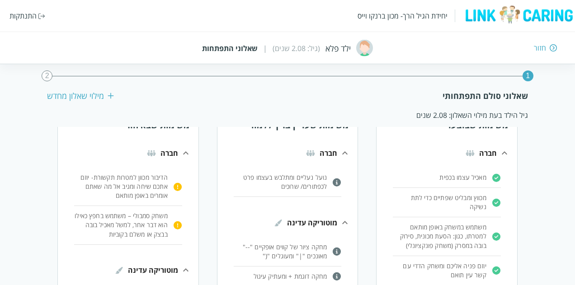
scroll to position [90, 0]
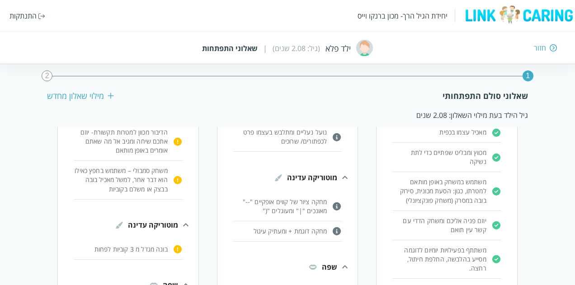
click at [177, 250] on img at bounding box center [177, 249] width 9 height 9
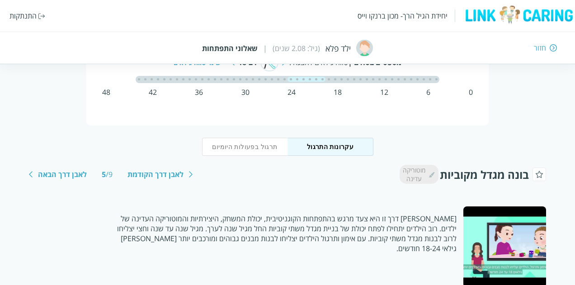
scroll to position [45, 0]
click at [231, 146] on button "תרגול בפעולות היומיום" at bounding box center [245, 147] width 86 height 18
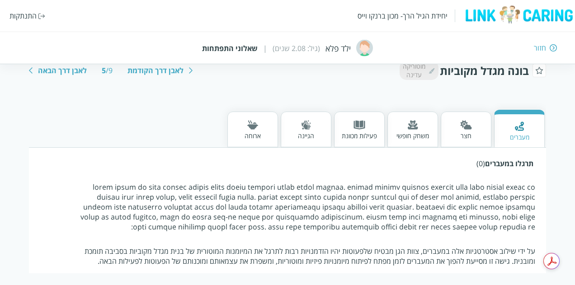
scroll to position [155, 0]
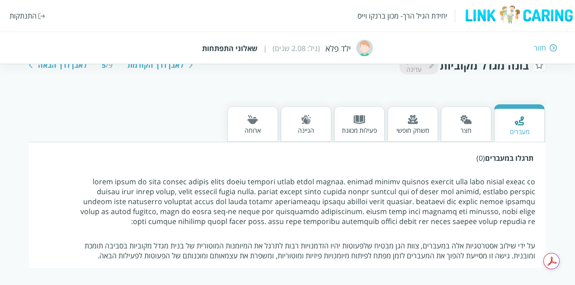
click at [471, 122] on img at bounding box center [466, 119] width 12 height 9
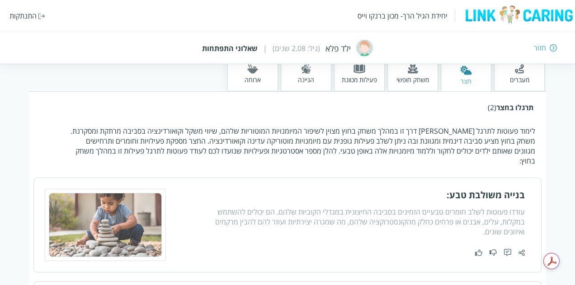
scroll to position [160, 0]
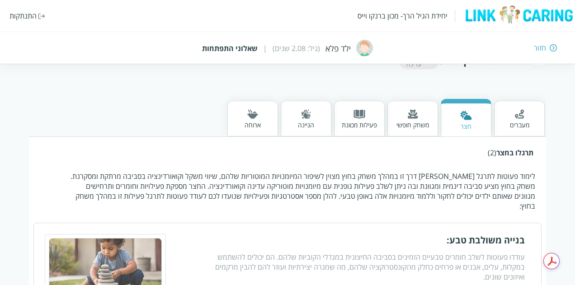
click at [409, 112] on img at bounding box center [413, 113] width 10 height 9
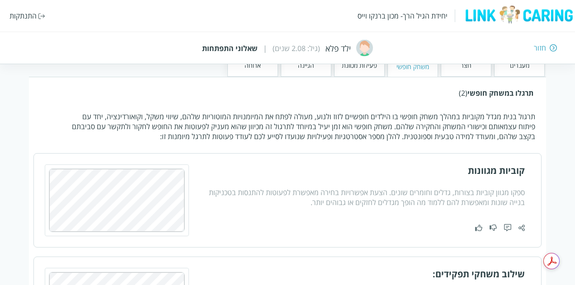
scroll to position [205, 0]
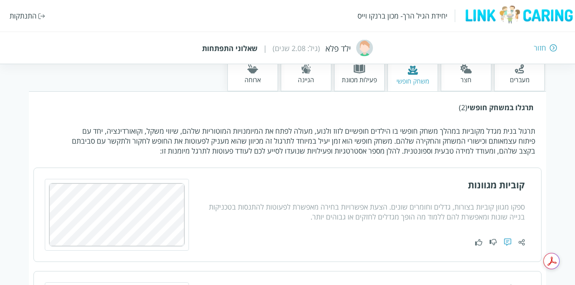
click at [508, 241] on img at bounding box center [507, 243] width 7 height 8
click at [508, 239] on img at bounding box center [507, 243] width 7 height 8
click at [495, 242] on img at bounding box center [493, 243] width 7 height 8
